Goal: Task Accomplishment & Management: Manage account settings

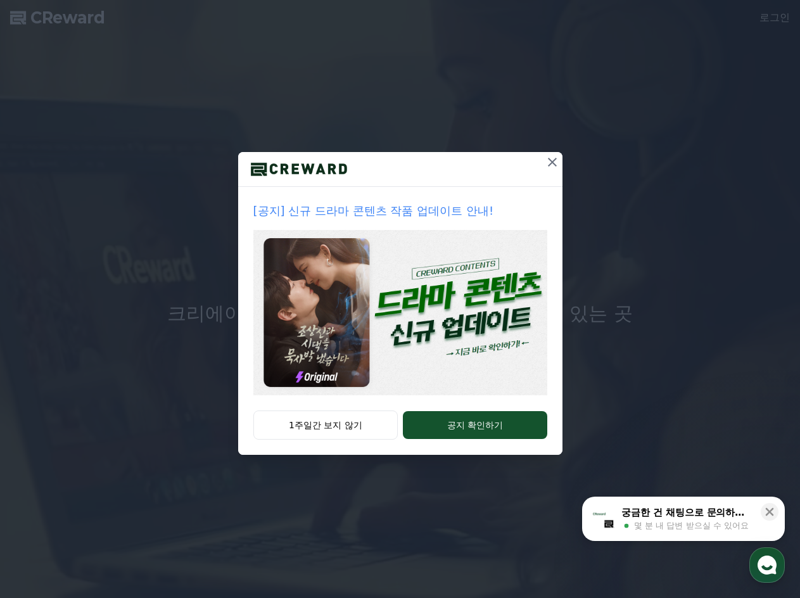
click at [552, 165] on icon at bounding box center [552, 162] width 15 height 15
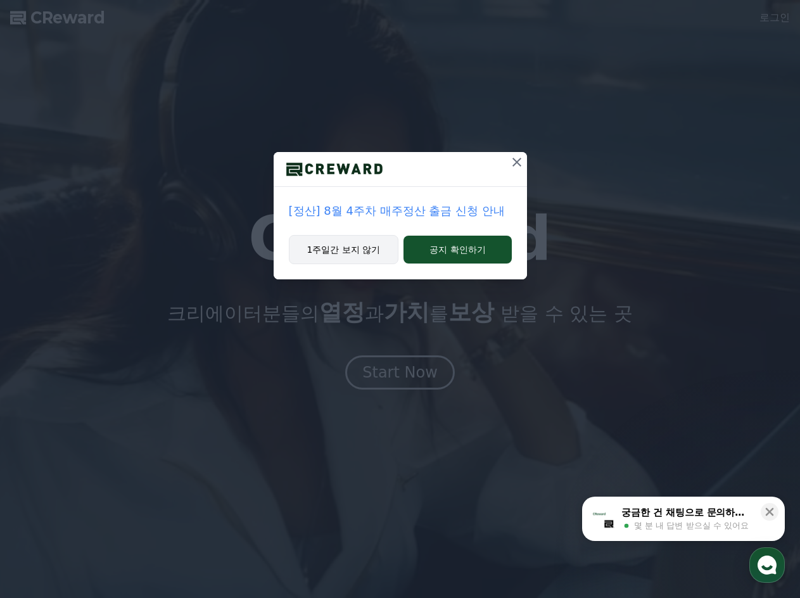
click at [369, 251] on button "1주일간 보지 않기" at bounding box center [344, 249] width 110 height 29
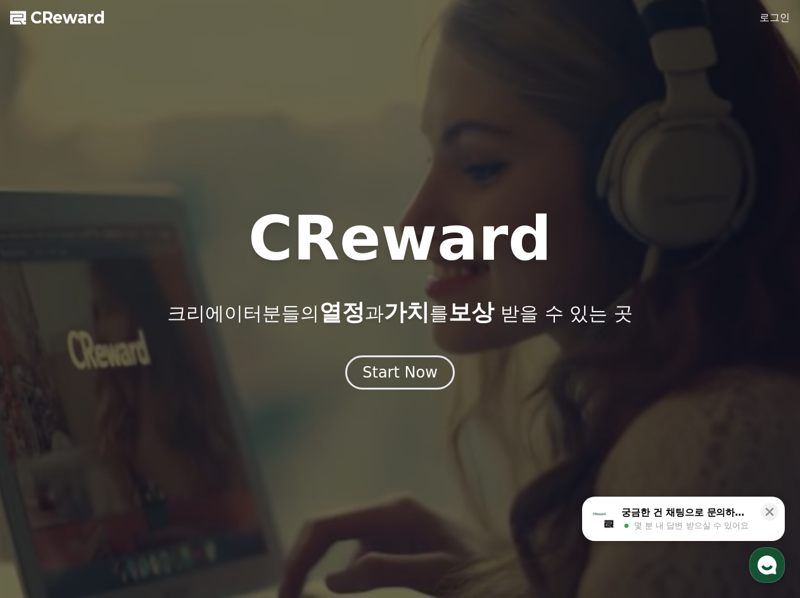
click at [770, 15] on link "로그인" at bounding box center [774, 17] width 30 height 15
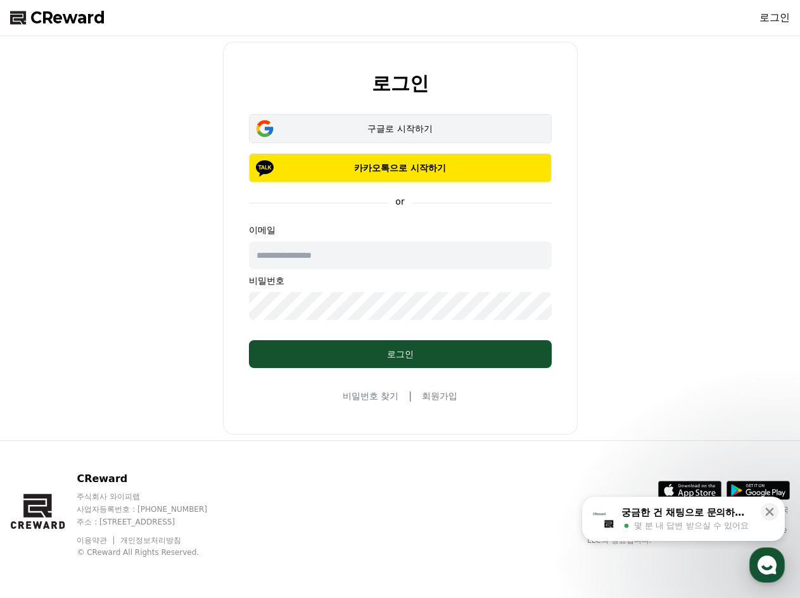
click at [408, 127] on div "구글로 시작하기" at bounding box center [400, 128] width 266 height 13
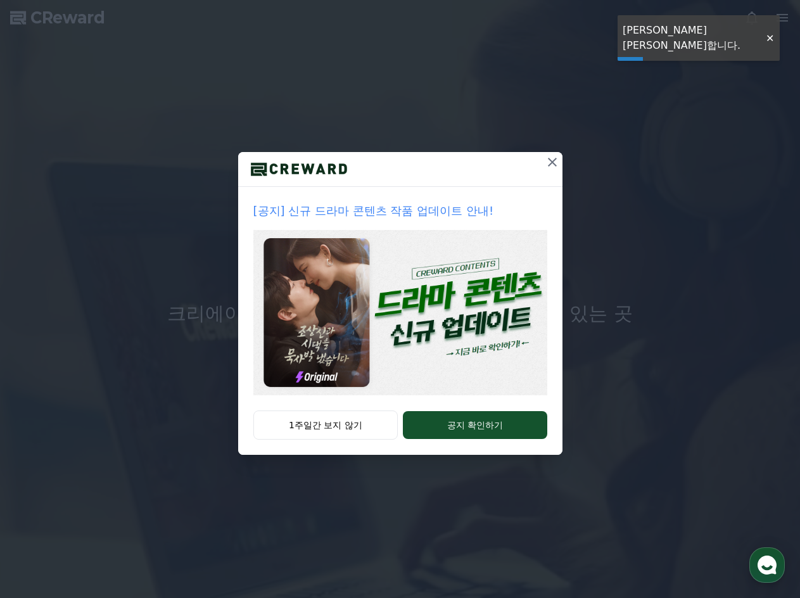
click at [552, 156] on icon at bounding box center [552, 162] width 15 height 15
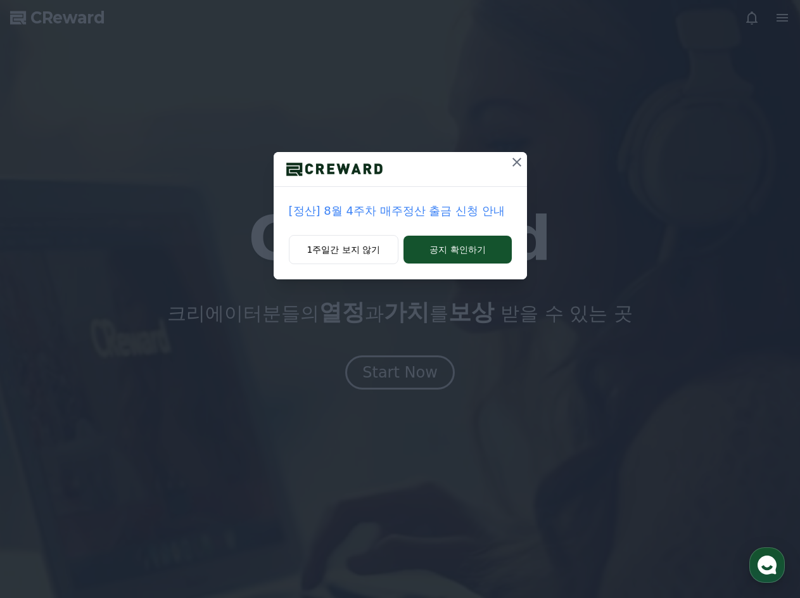
click at [521, 160] on icon at bounding box center [516, 162] width 15 height 15
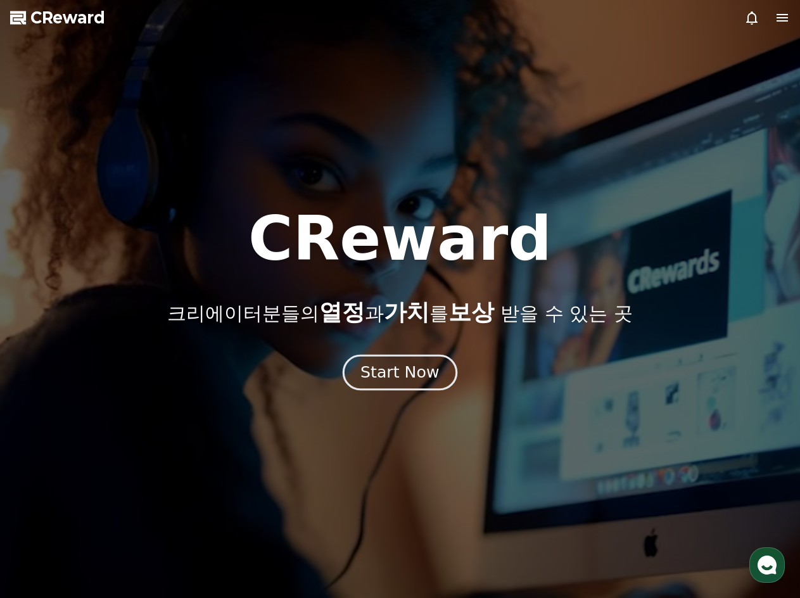
click at [373, 360] on button "Start Now" at bounding box center [400, 373] width 115 height 36
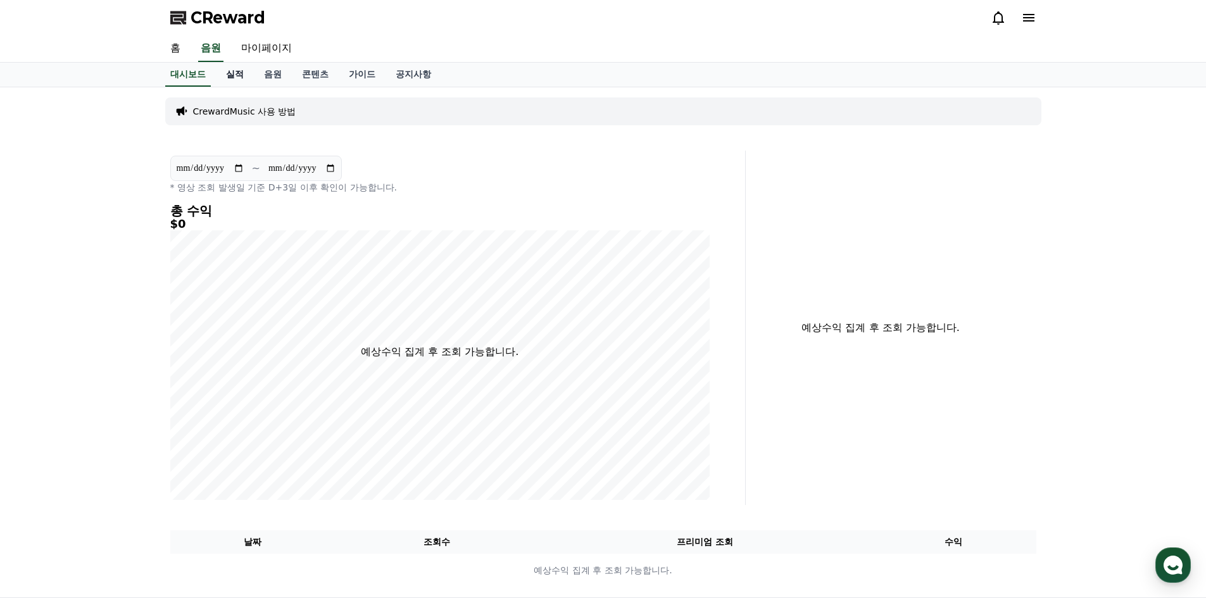
click at [235, 79] on link "실적" at bounding box center [235, 75] width 38 height 24
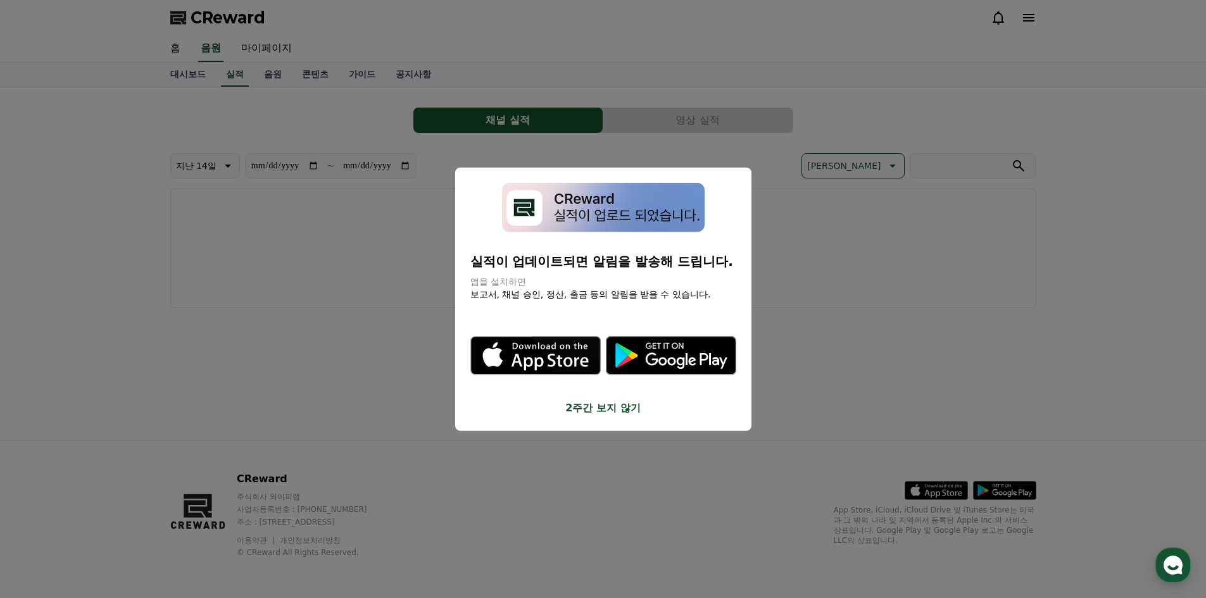
click at [609, 402] on button "2주간 보지 않기" at bounding box center [604, 408] width 266 height 15
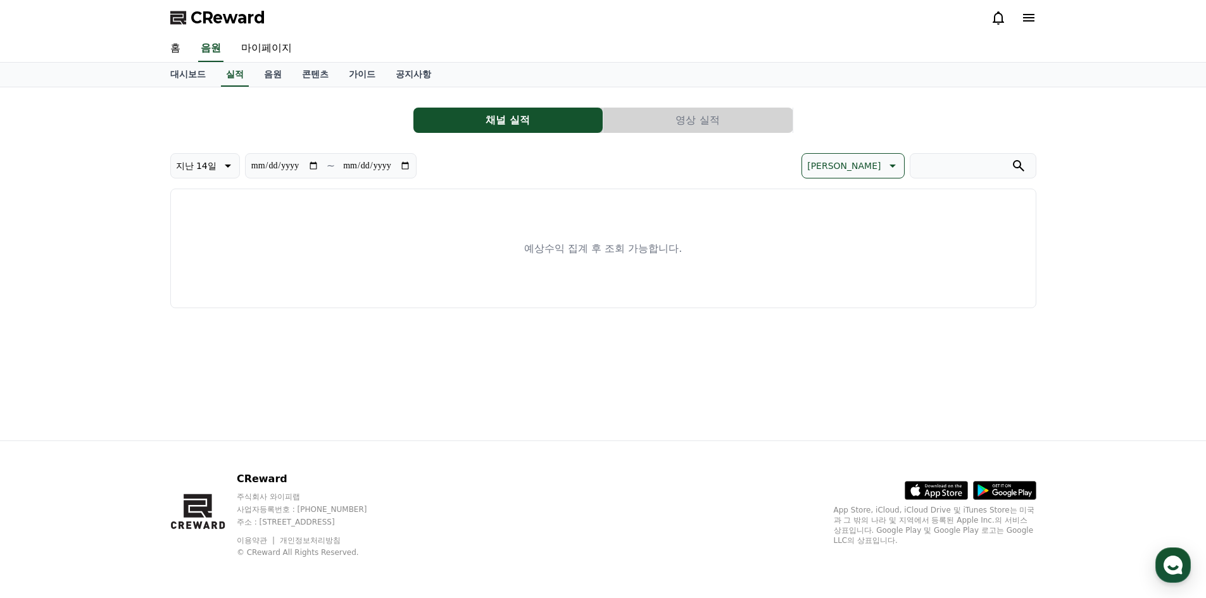
click at [799, 16] on icon at bounding box center [1028, 17] width 15 height 15
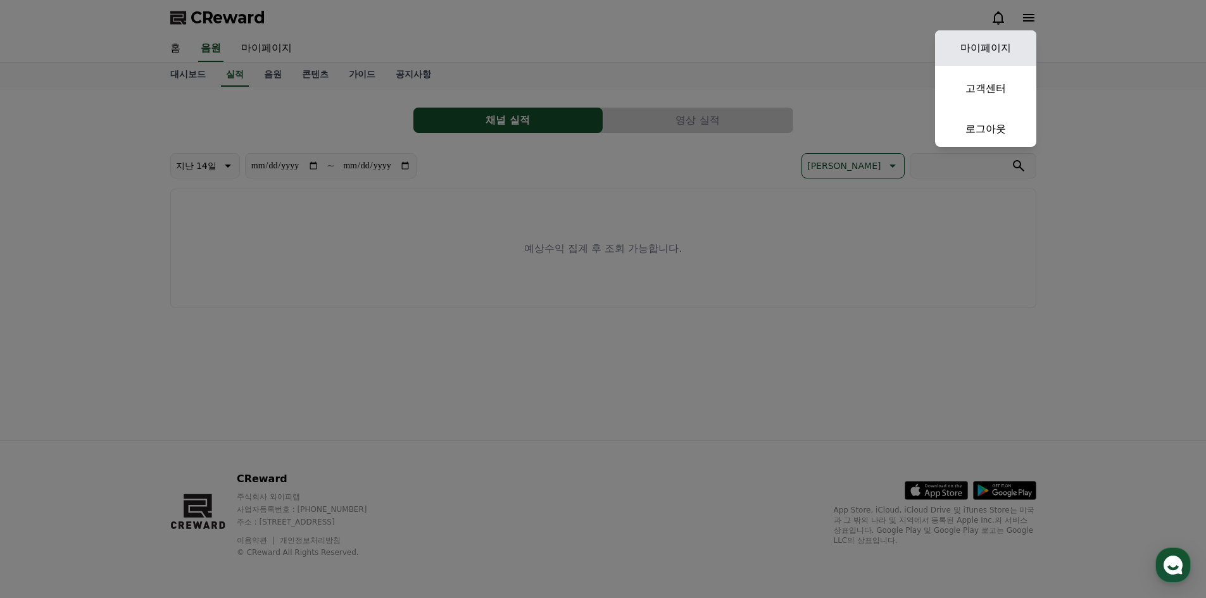
click at [799, 49] on link "마이페이지" at bounding box center [985, 47] width 101 height 35
select select "**********"
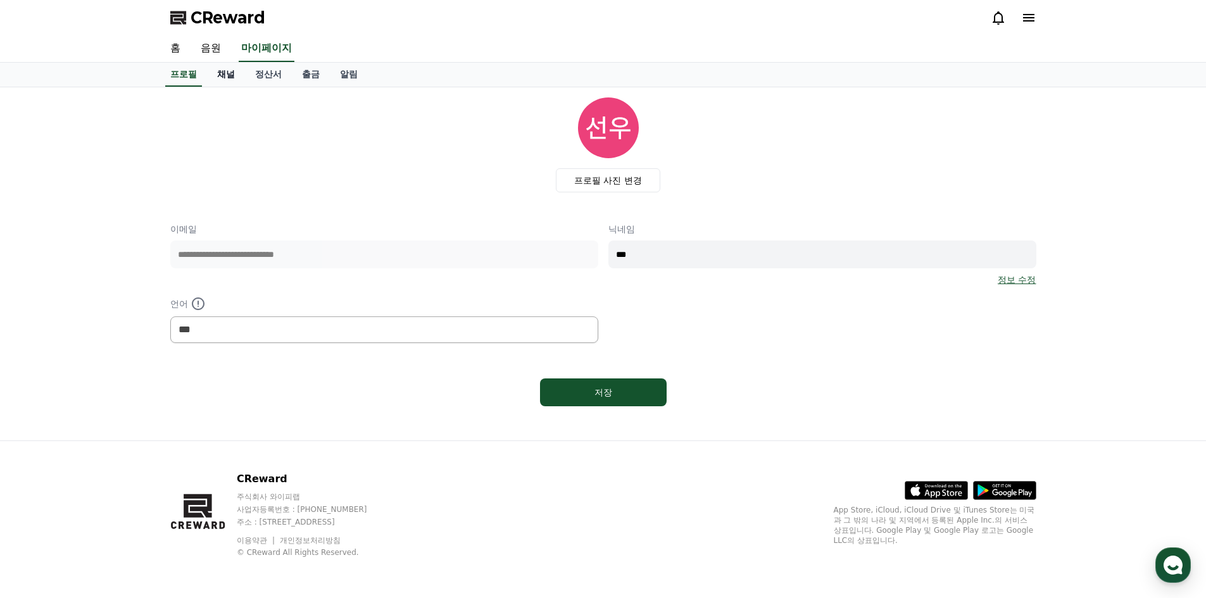
click at [232, 76] on link "채널" at bounding box center [226, 75] width 38 height 24
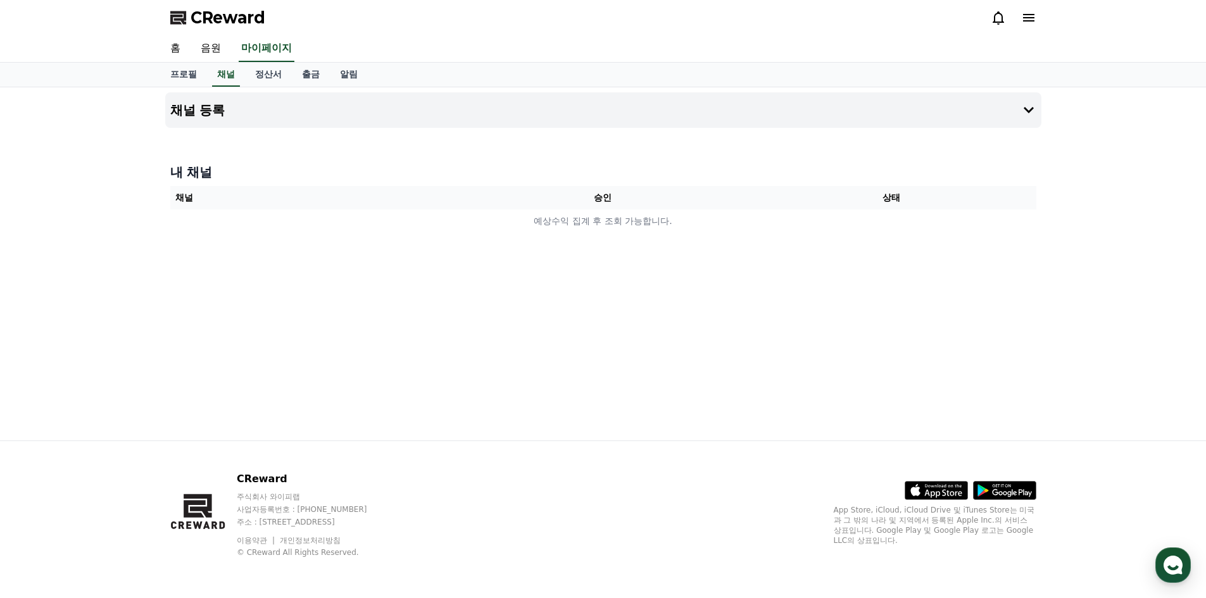
click at [703, 129] on div at bounding box center [603, 133] width 876 height 10
click at [703, 121] on button "채널 등록" at bounding box center [603, 109] width 876 height 35
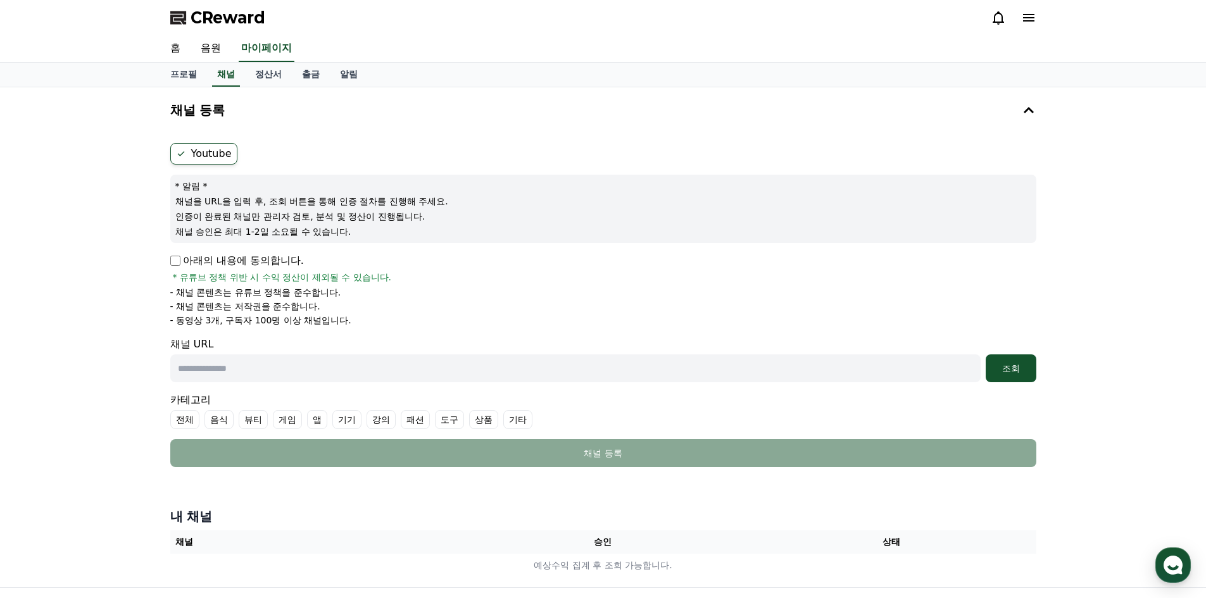
click at [199, 160] on label "Youtube" at bounding box center [203, 154] width 67 height 22
click at [283, 365] on input "text" at bounding box center [575, 369] width 811 height 28
click at [284, 139] on div "Youtube * 알림 * 채널을 URL을 입력 후, 조회 버튼을 통해 인증 절차를 진행해 주세요. 인증이 완료된 채널만 관리자 검토, 분석 …" at bounding box center [603, 305] width 876 height 334
